Goal: Information Seeking & Learning: Learn about a topic

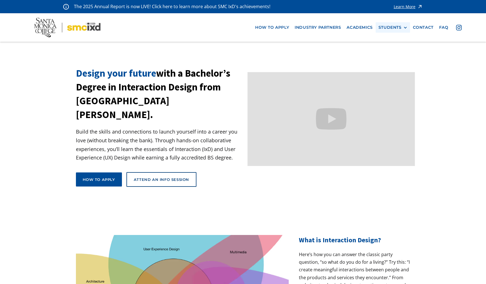
click at [398, 29] on div "STUDENTS" at bounding box center [389, 27] width 23 height 5
click at [361, 27] on link "Academics" at bounding box center [359, 27] width 32 height 10
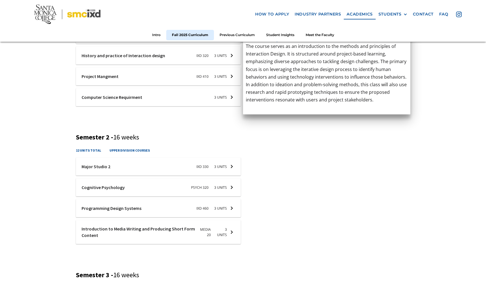
scroll to position [277, 0]
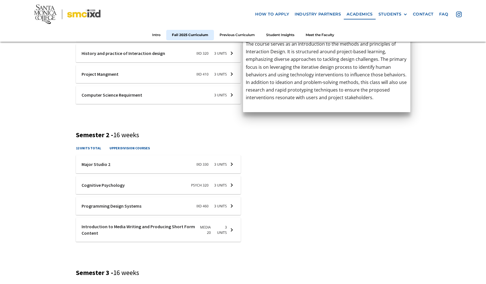
click at [133, 207] on div at bounding box center [158, 206] width 165 height 18
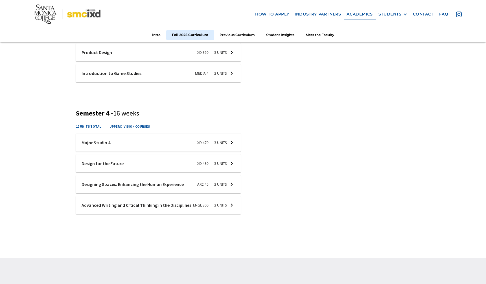
scroll to position [570, 0]
click at [202, 164] on div at bounding box center [158, 162] width 165 height 18
